Goal: Information Seeking & Learning: Check status

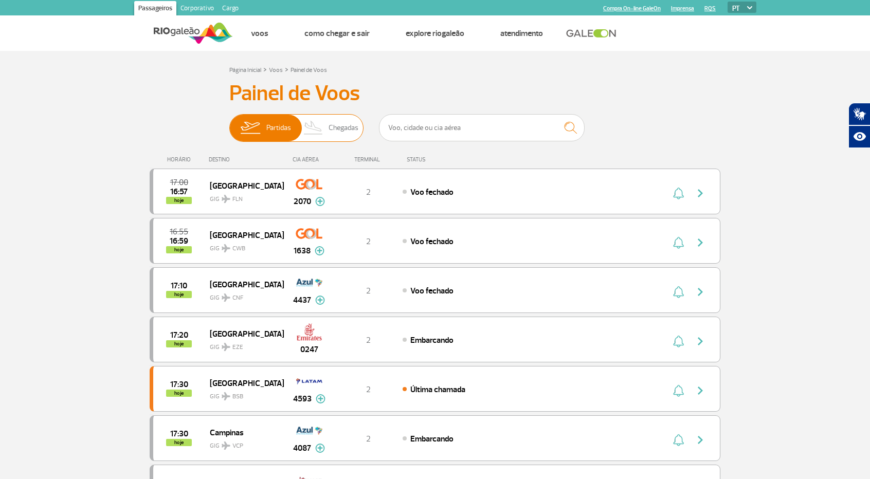
click at [318, 119] on img at bounding box center [313, 128] width 30 height 27
click at [229, 123] on input "Partidas Chegadas" at bounding box center [229, 123] width 0 height 0
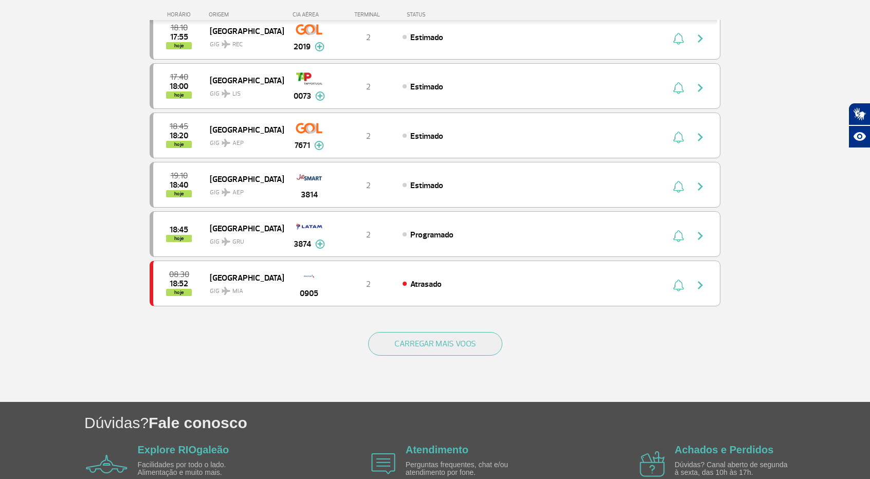
scroll to position [900, 0]
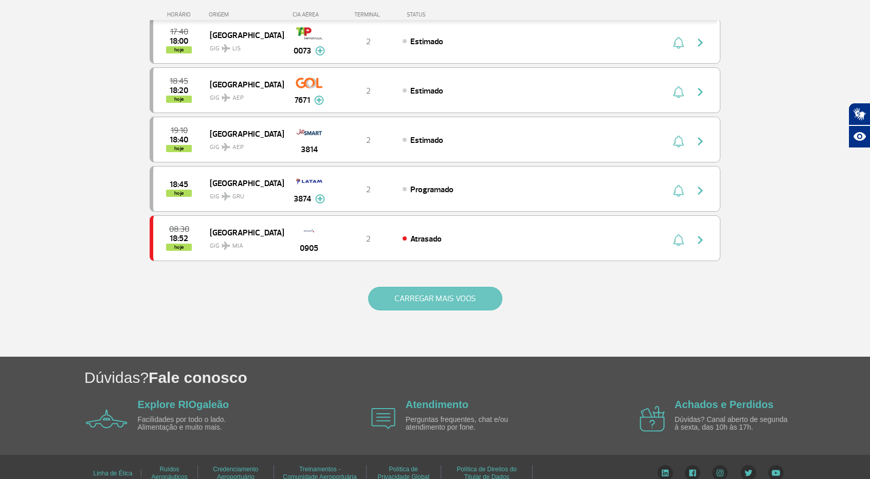
click at [450, 287] on button "CARREGAR MAIS VOOS" at bounding box center [435, 299] width 134 height 24
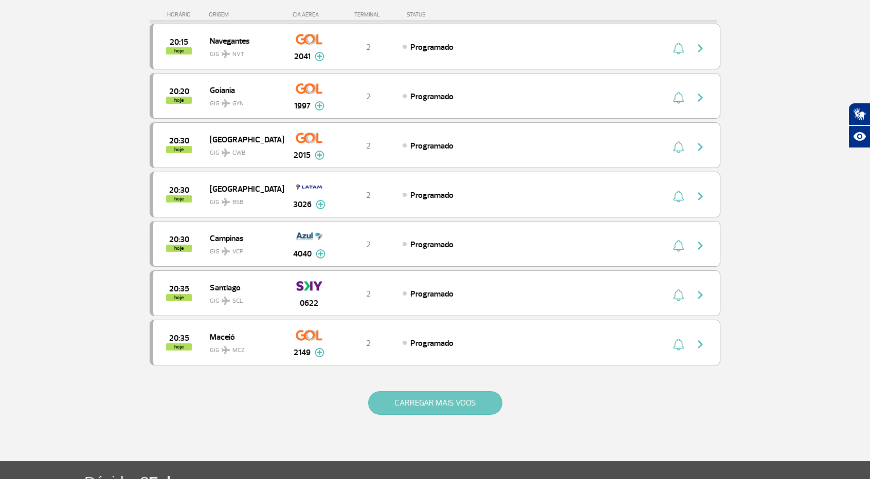
scroll to position [1873, 0]
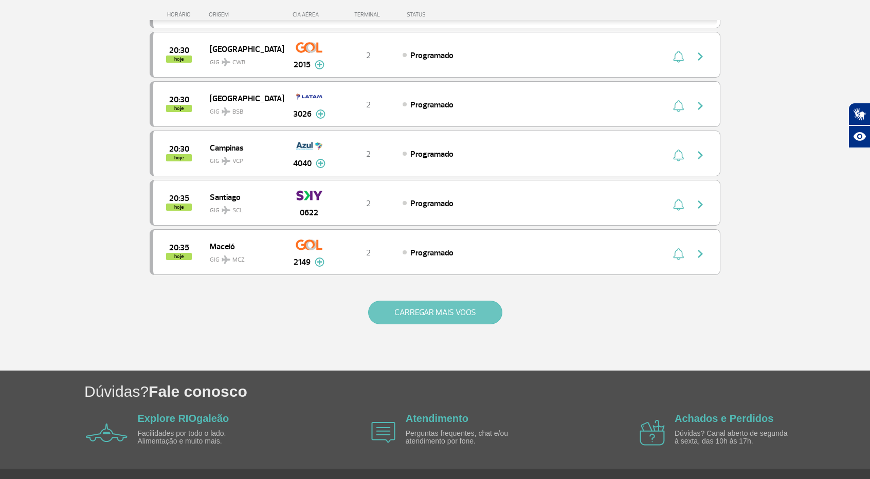
click at [450, 301] on button "CARREGAR MAIS VOOS" at bounding box center [435, 313] width 134 height 24
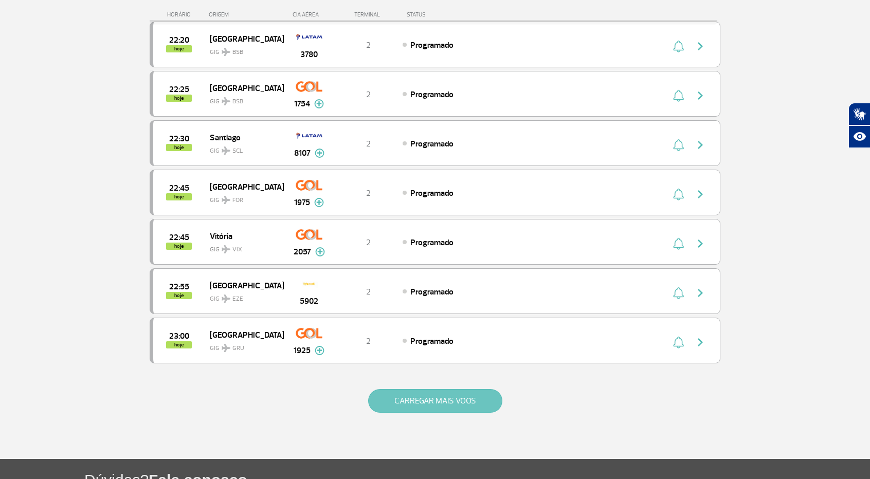
scroll to position [2846, 0]
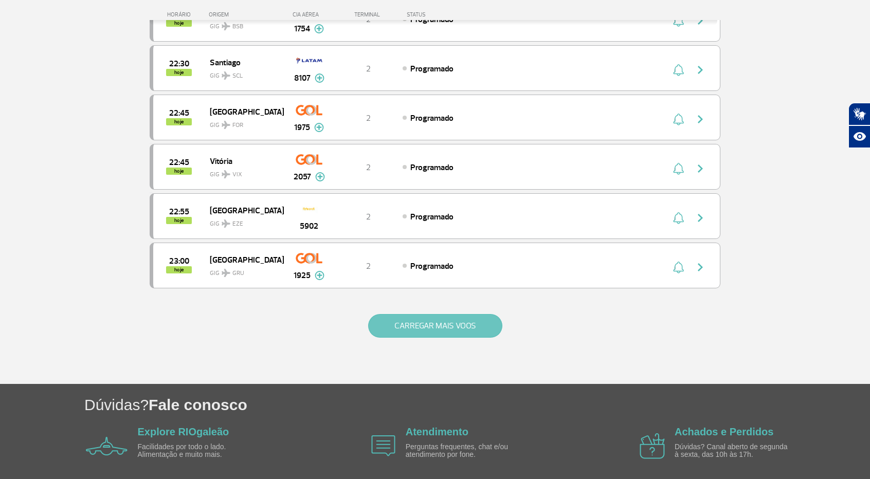
click at [449, 314] on button "CARREGAR MAIS VOOS" at bounding box center [435, 326] width 134 height 24
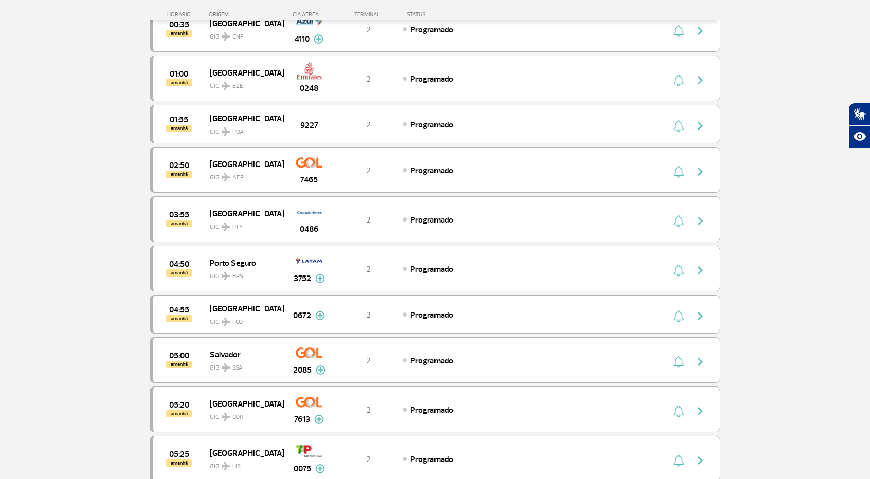
scroll to position [3805, 0]
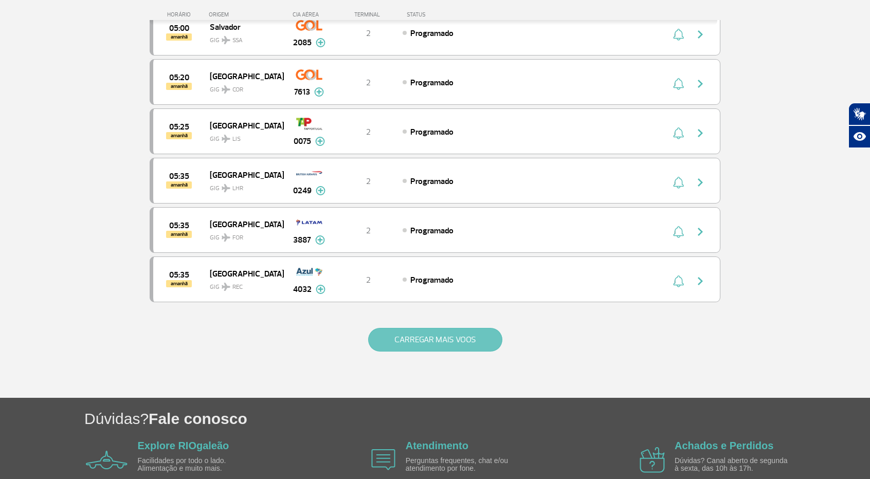
click at [472, 328] on button "CARREGAR MAIS VOOS" at bounding box center [435, 340] width 134 height 24
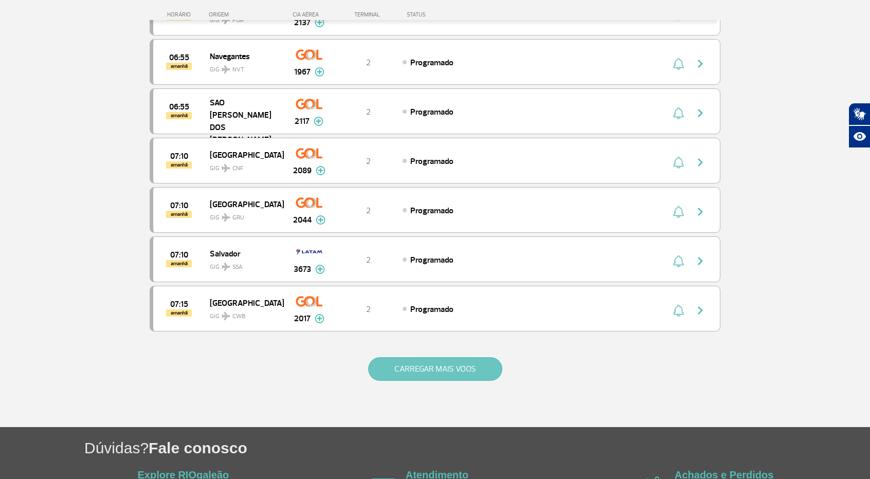
scroll to position [4778, 0]
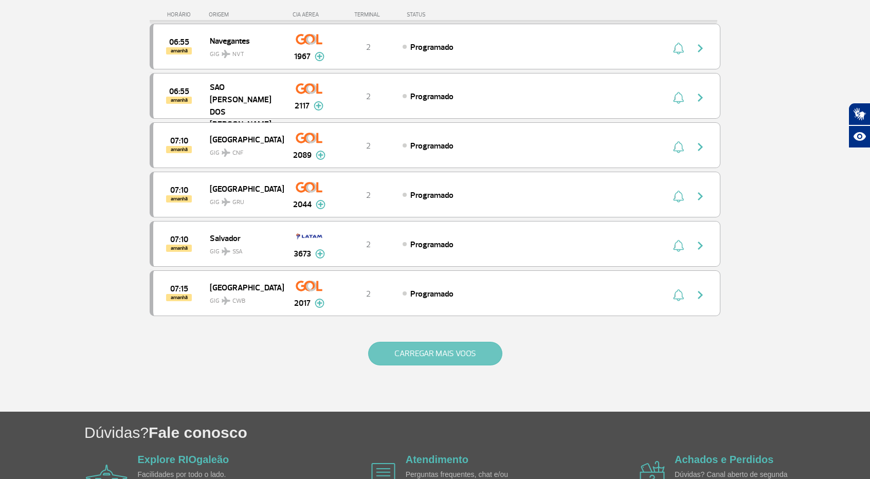
click at [472, 342] on button "CARREGAR MAIS VOOS" at bounding box center [435, 354] width 134 height 24
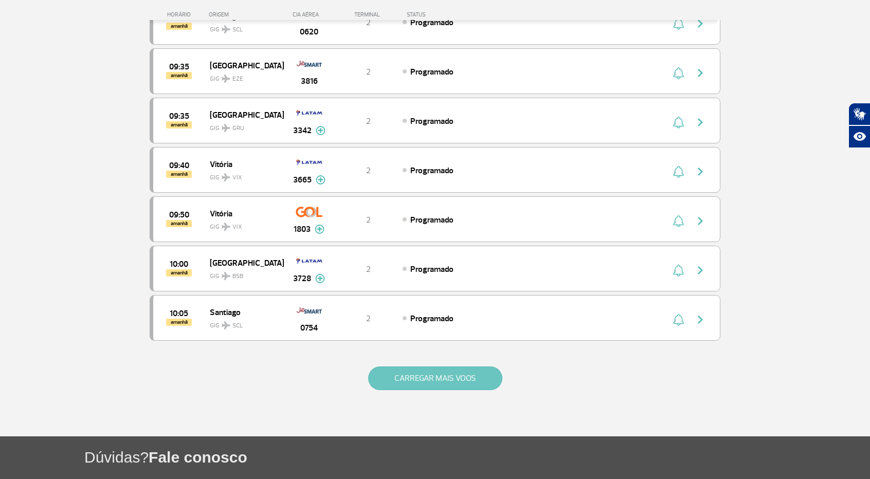
scroll to position [5752, 0]
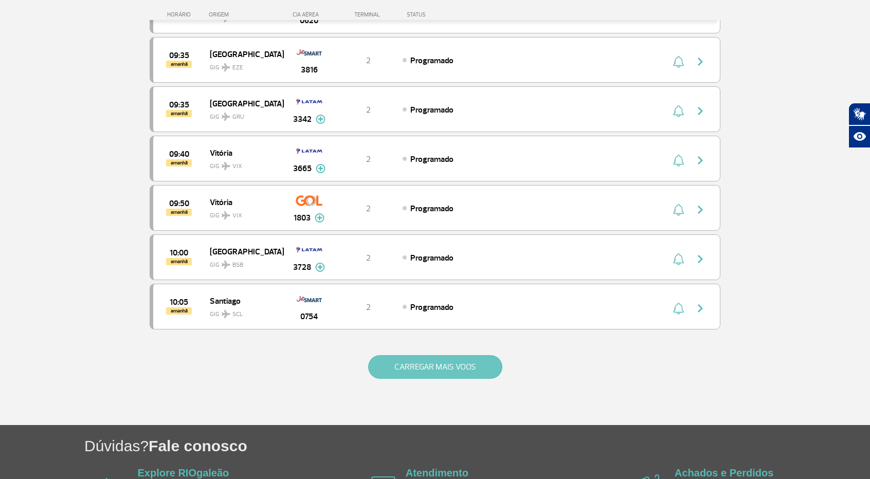
click at [472, 355] on button "CARREGAR MAIS VOOS" at bounding box center [435, 367] width 134 height 24
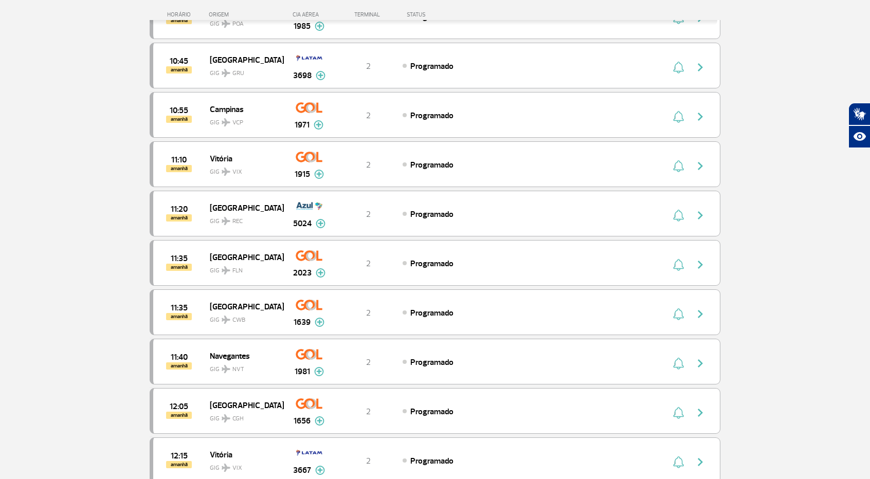
scroll to position [6725, 0]
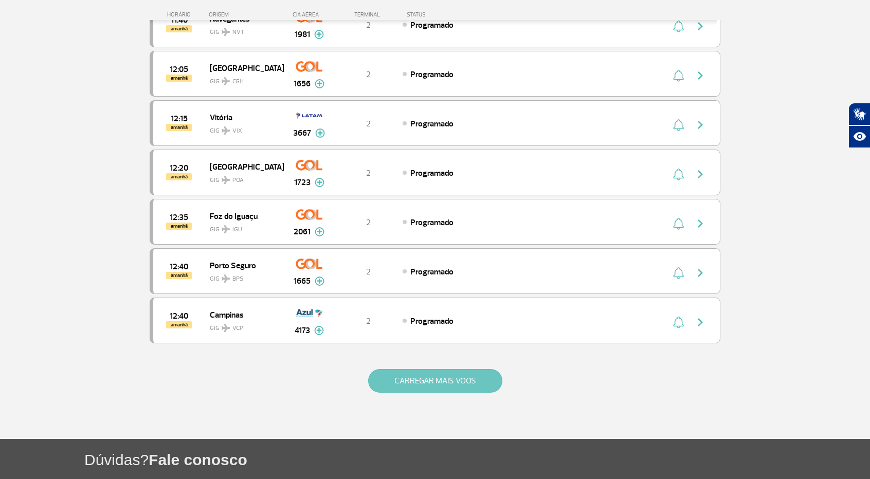
click at [473, 369] on button "CARREGAR MAIS VOOS" at bounding box center [435, 381] width 134 height 24
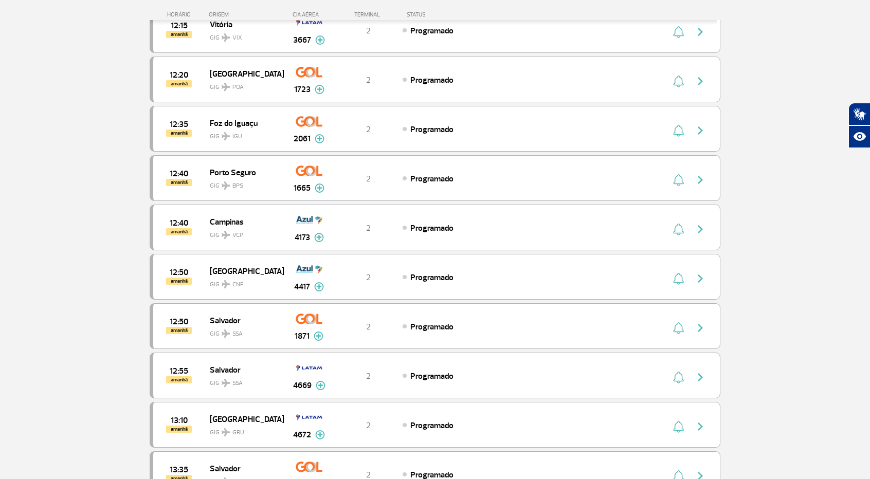
scroll to position [6818, 0]
